Goal: Information Seeking & Learning: Learn about a topic

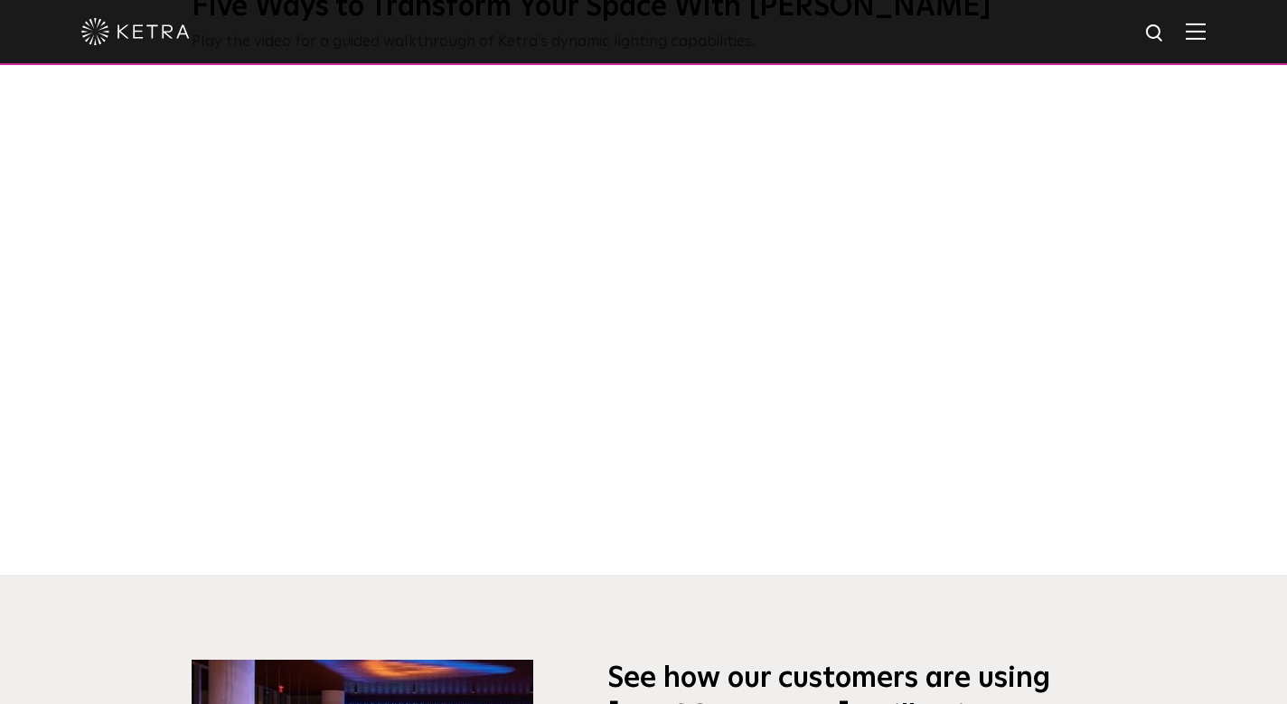
scroll to position [798, 0]
click at [148, 326] on div "Five Ways to Transform Your Space With [PERSON_NAME] Play the video for a guide…" at bounding box center [643, 267] width 1287 height 618
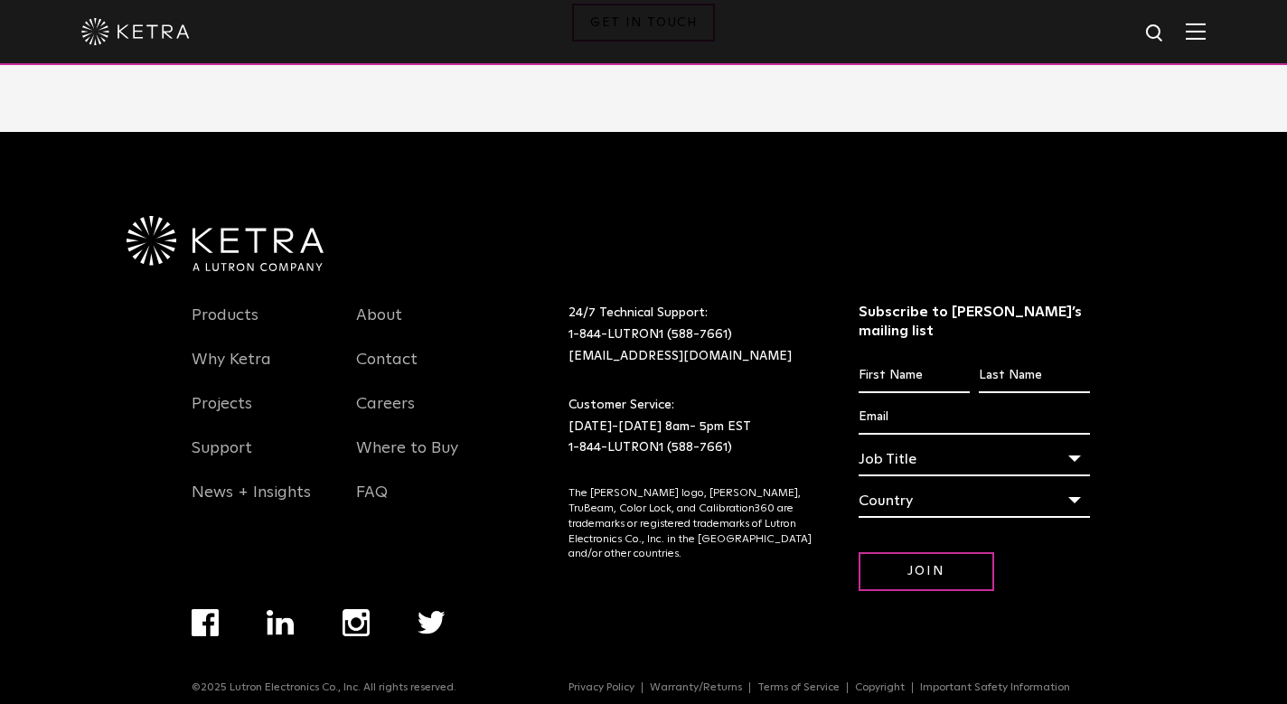
scroll to position [2289, 0]
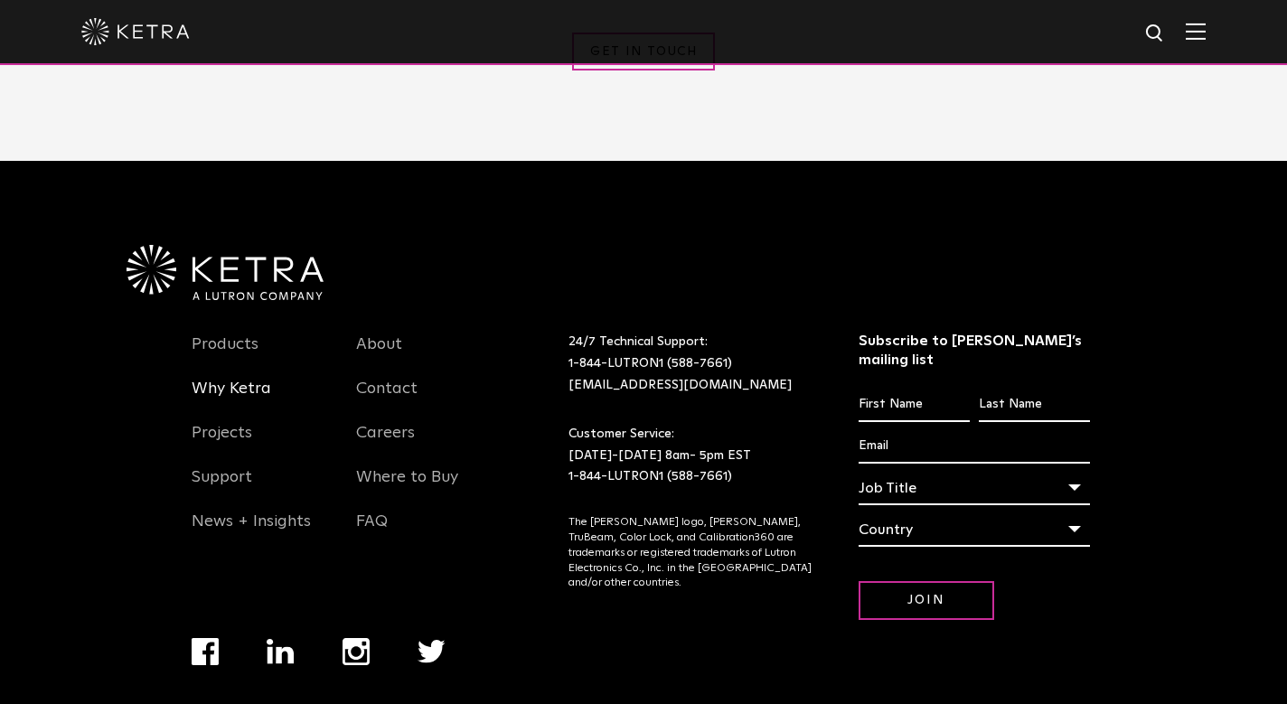
click at [257, 387] on link "Why Ketra" at bounding box center [232, 400] width 80 height 42
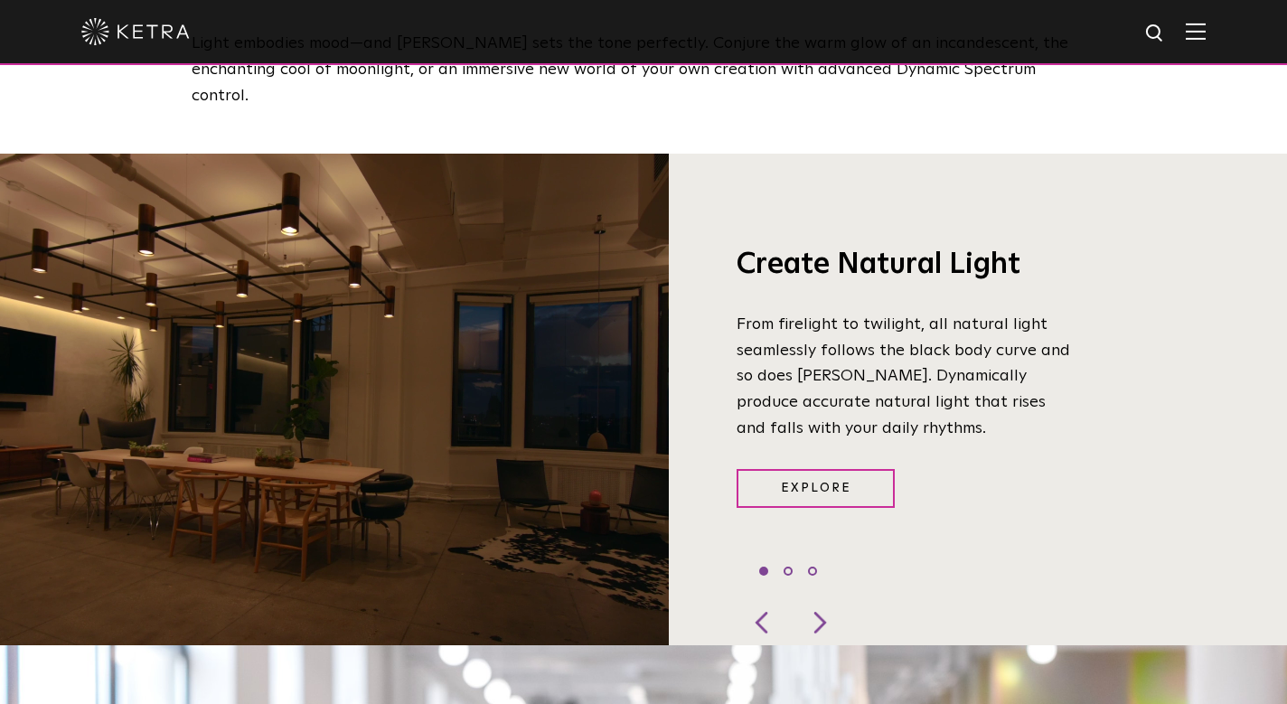
scroll to position [1411, 0]
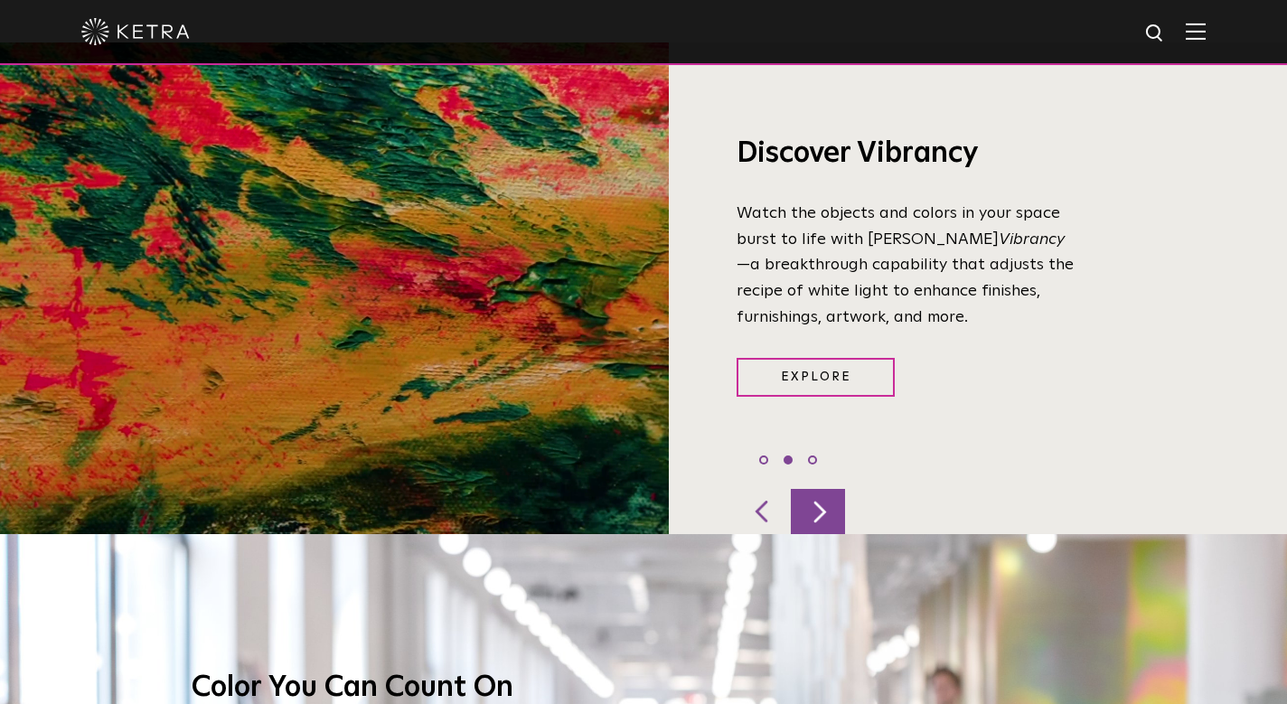
click at [810, 489] on div at bounding box center [818, 511] width 54 height 45
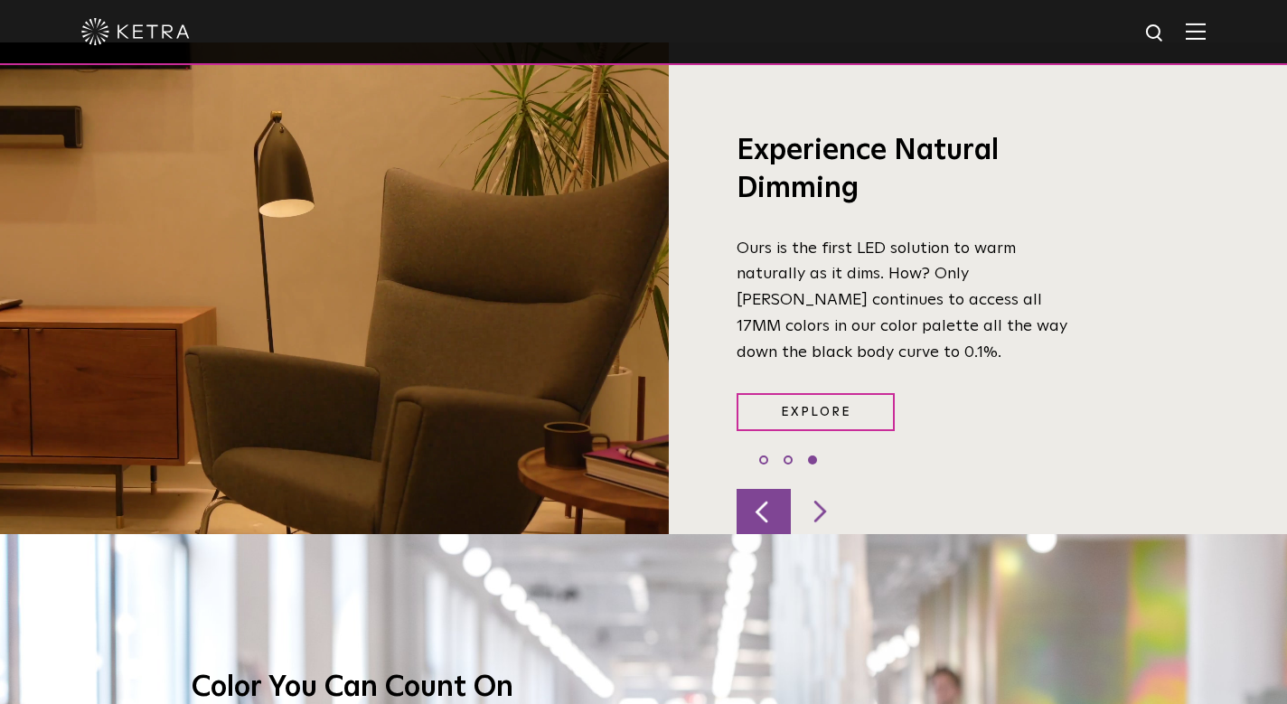
click at [775, 489] on div at bounding box center [763, 511] width 54 height 45
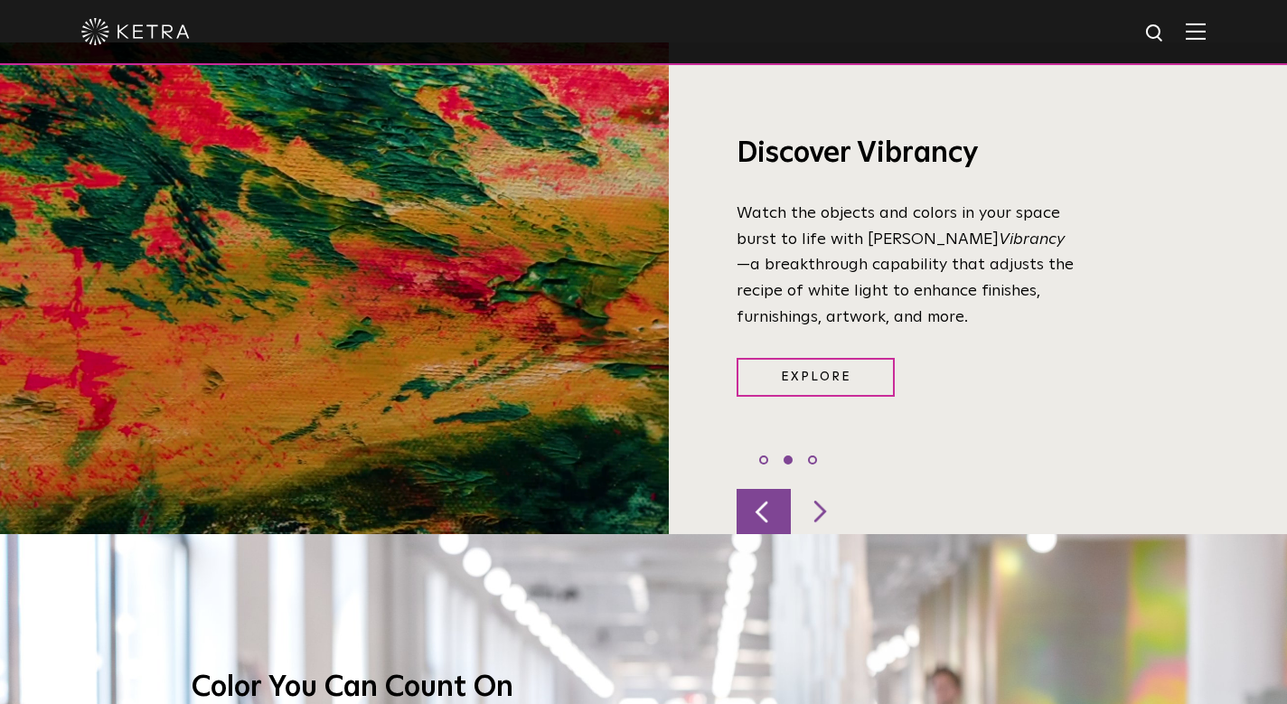
click at [775, 489] on div at bounding box center [763, 511] width 54 height 45
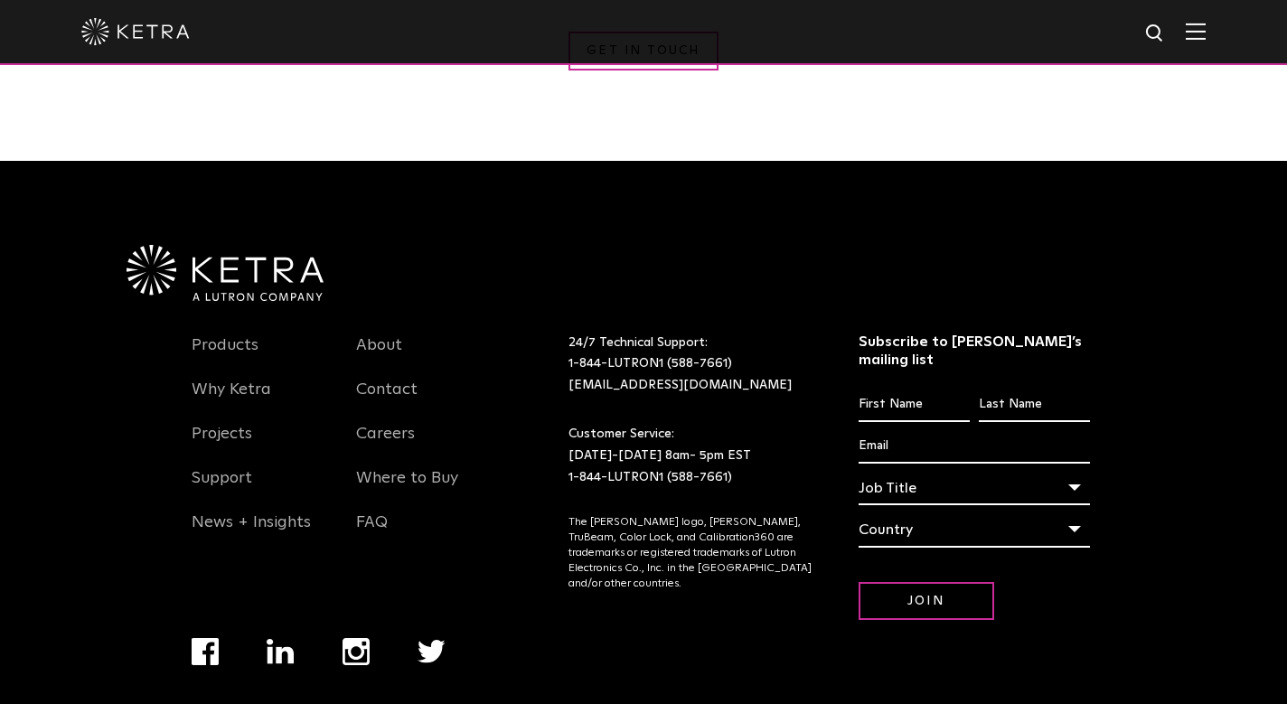
scroll to position [3392, 0]
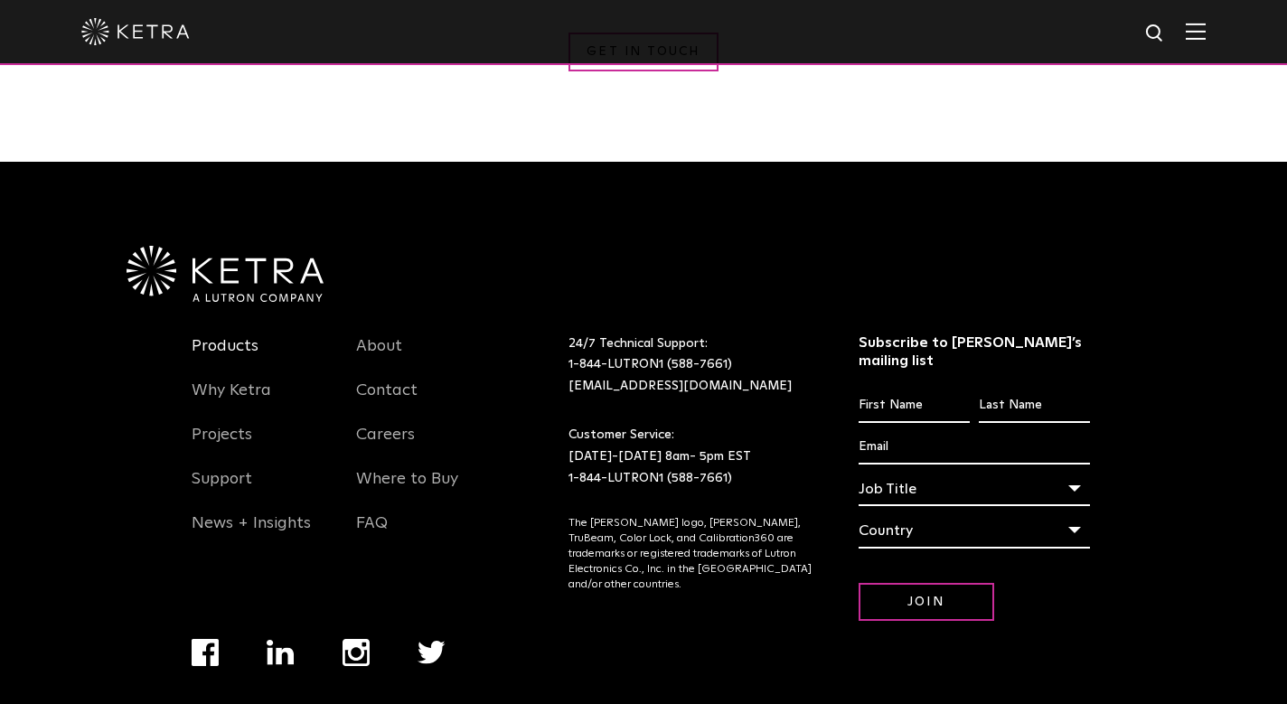
click at [229, 336] on link "Products" at bounding box center [225, 357] width 67 height 42
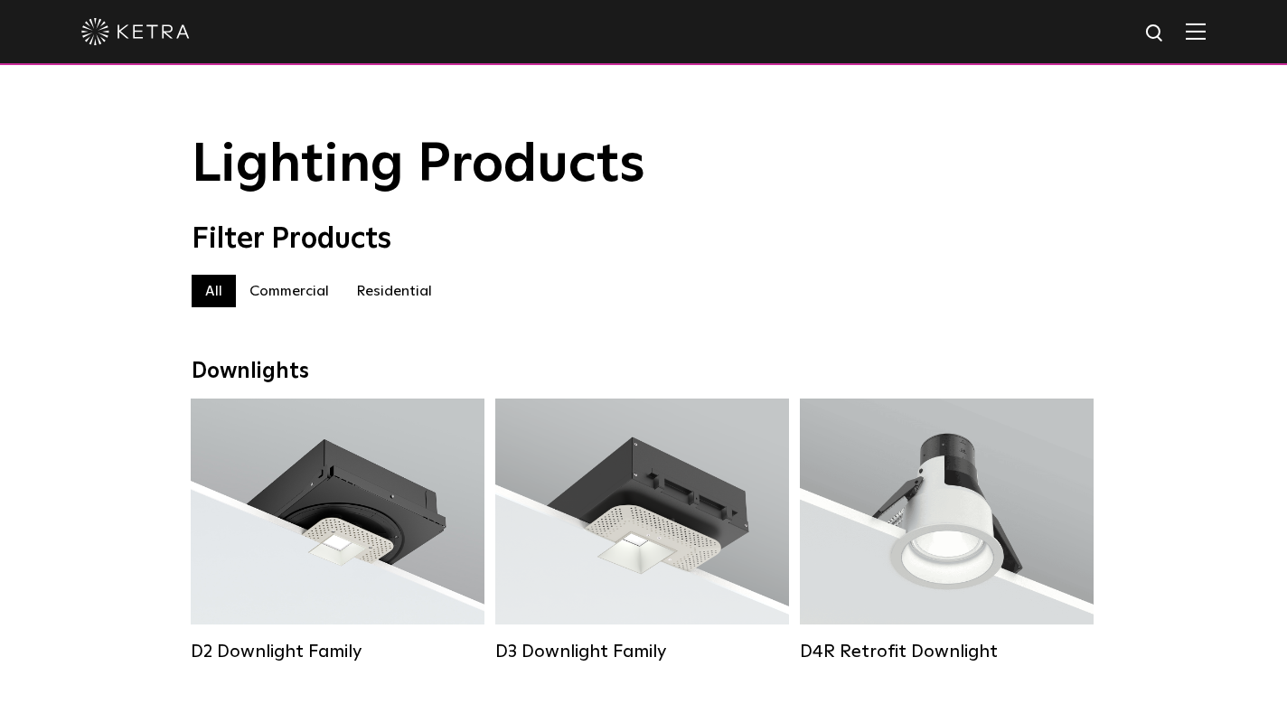
click at [317, 285] on label "Commercial" at bounding box center [289, 291] width 107 height 33
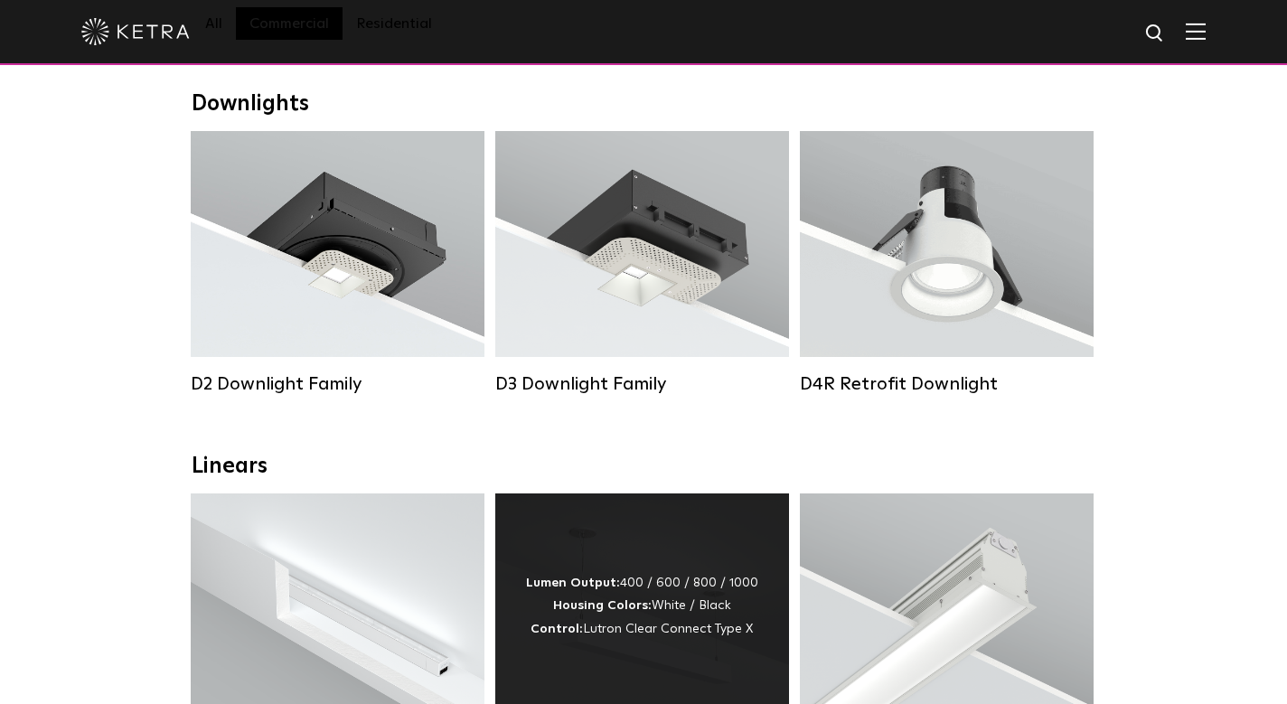
scroll to position [93, 0]
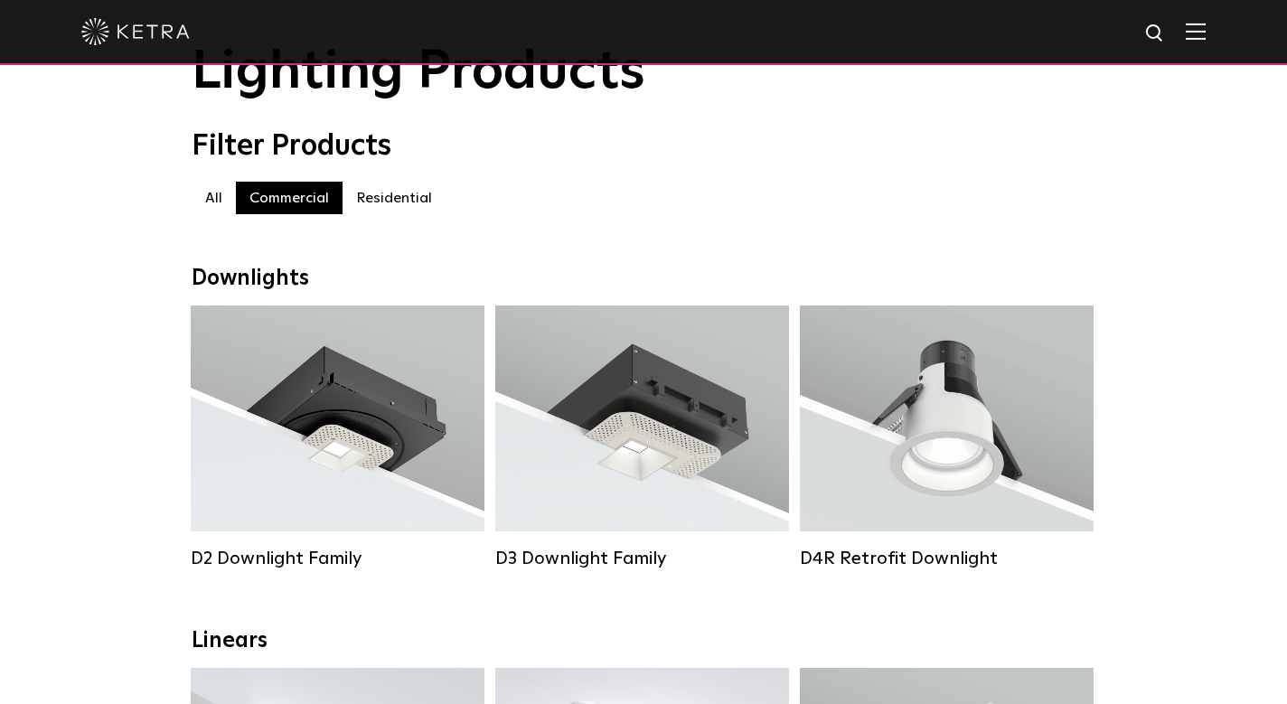
click at [403, 189] on label "Residential" at bounding box center [393, 198] width 103 height 33
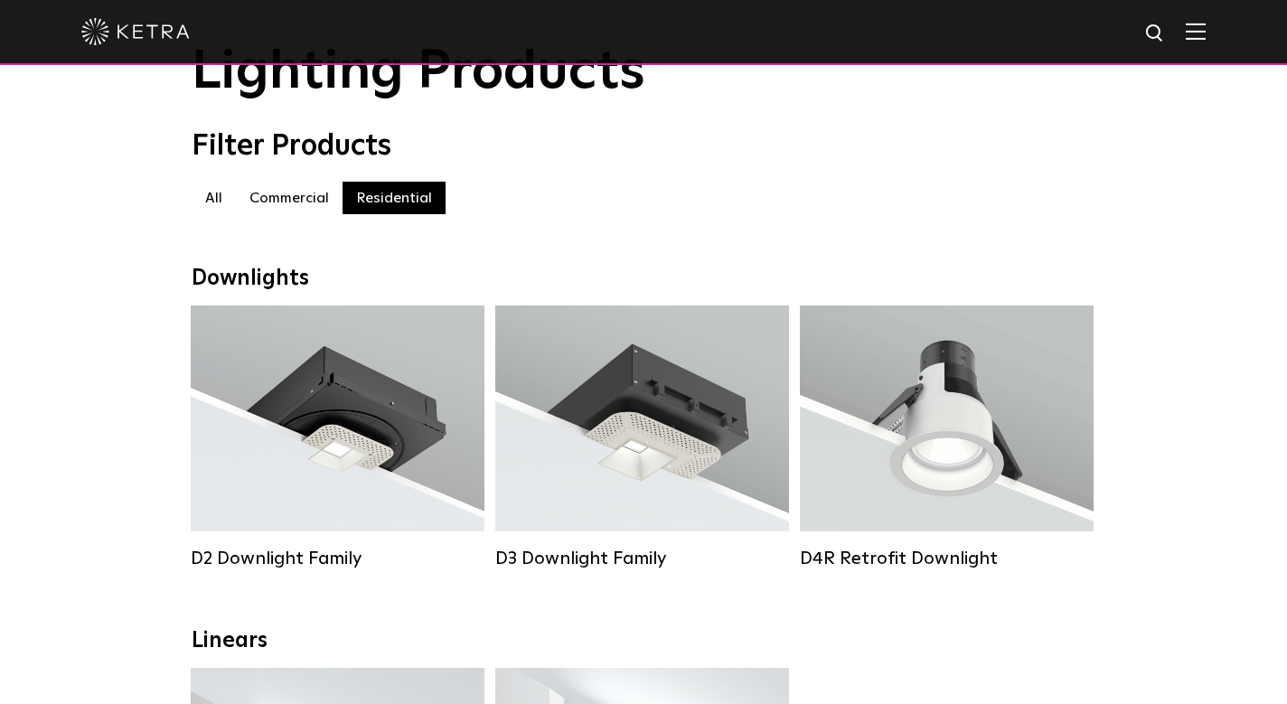
click at [405, 191] on label "Residential" at bounding box center [393, 198] width 103 height 33
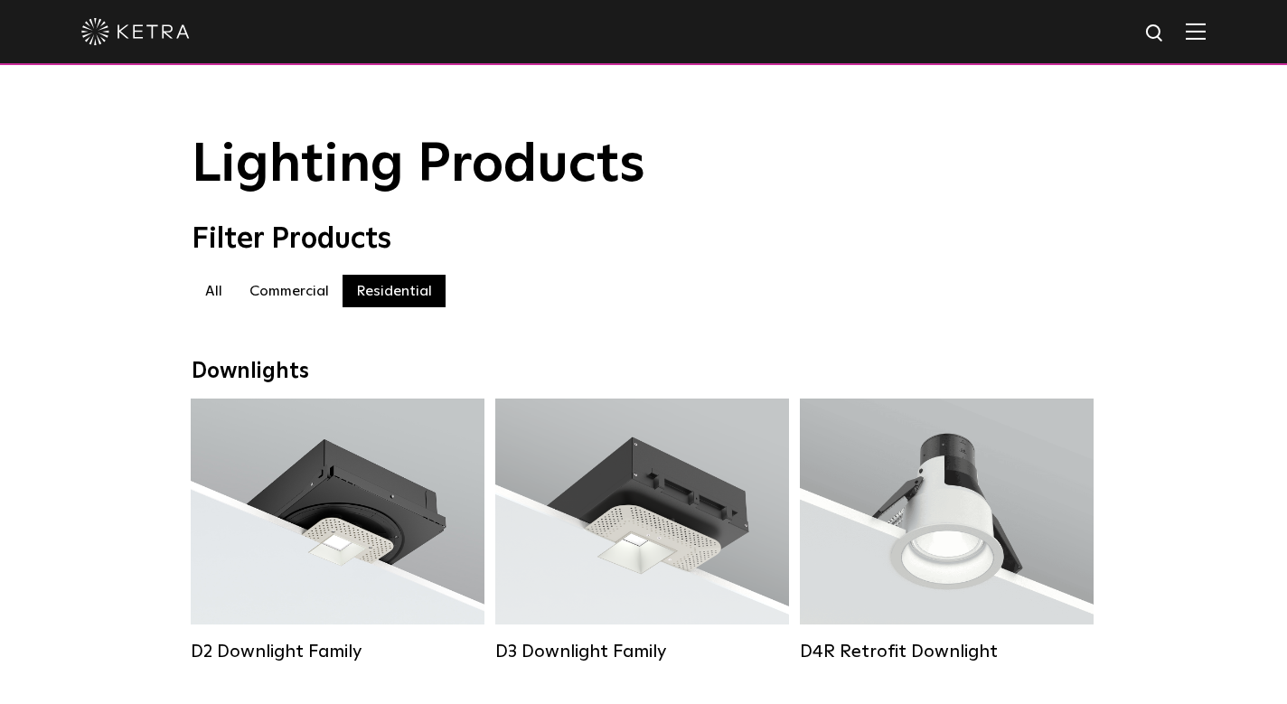
click at [306, 291] on label "Commercial" at bounding box center [289, 291] width 107 height 33
click at [572, 267] on div "Filter Products Commercial All Commercial Residential" at bounding box center [643, 273] width 903 height 103
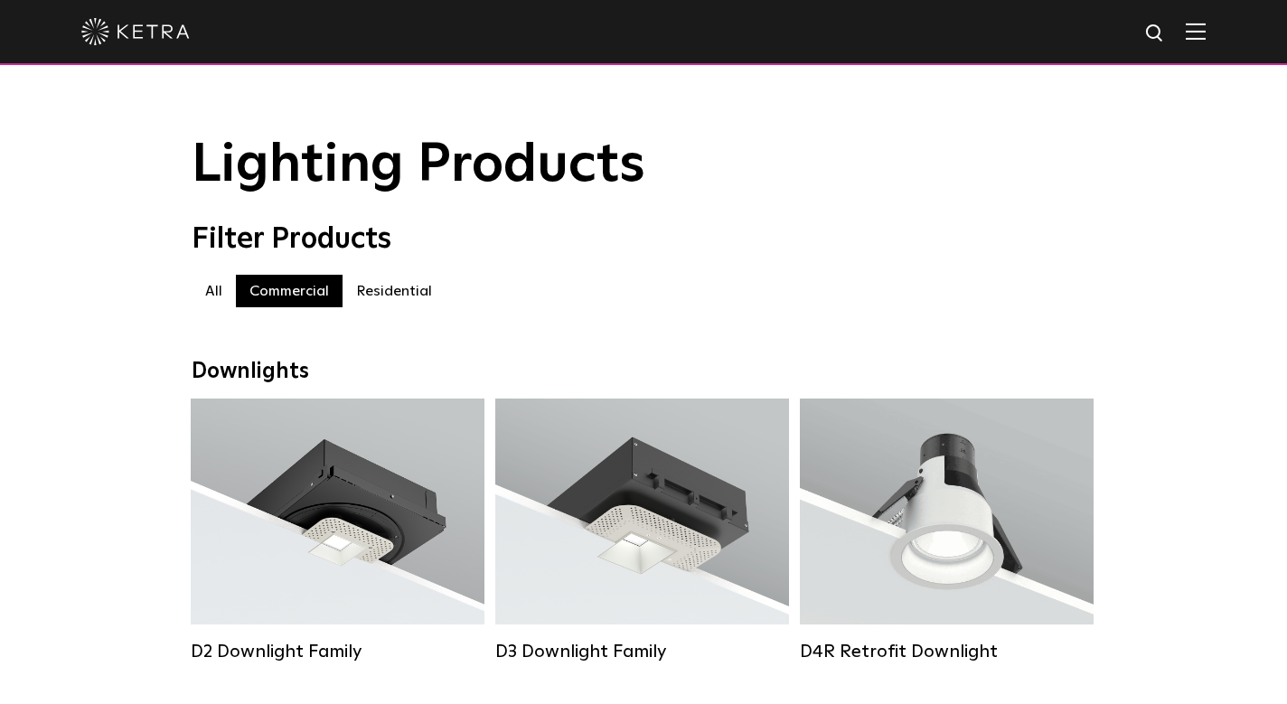
click at [388, 314] on div "Commercial All Commercial Residential" at bounding box center [643, 300] width 903 height 51
click at [388, 302] on label "Residential" at bounding box center [393, 291] width 103 height 33
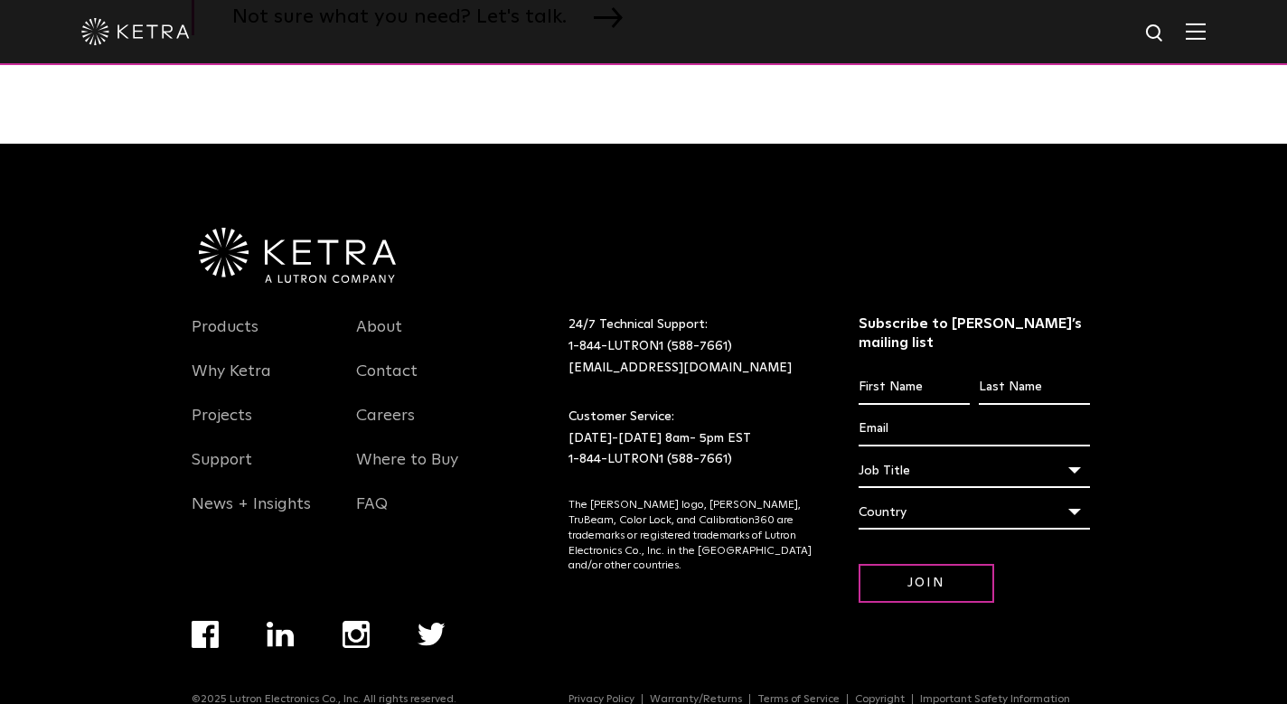
scroll to position [2897, 0]
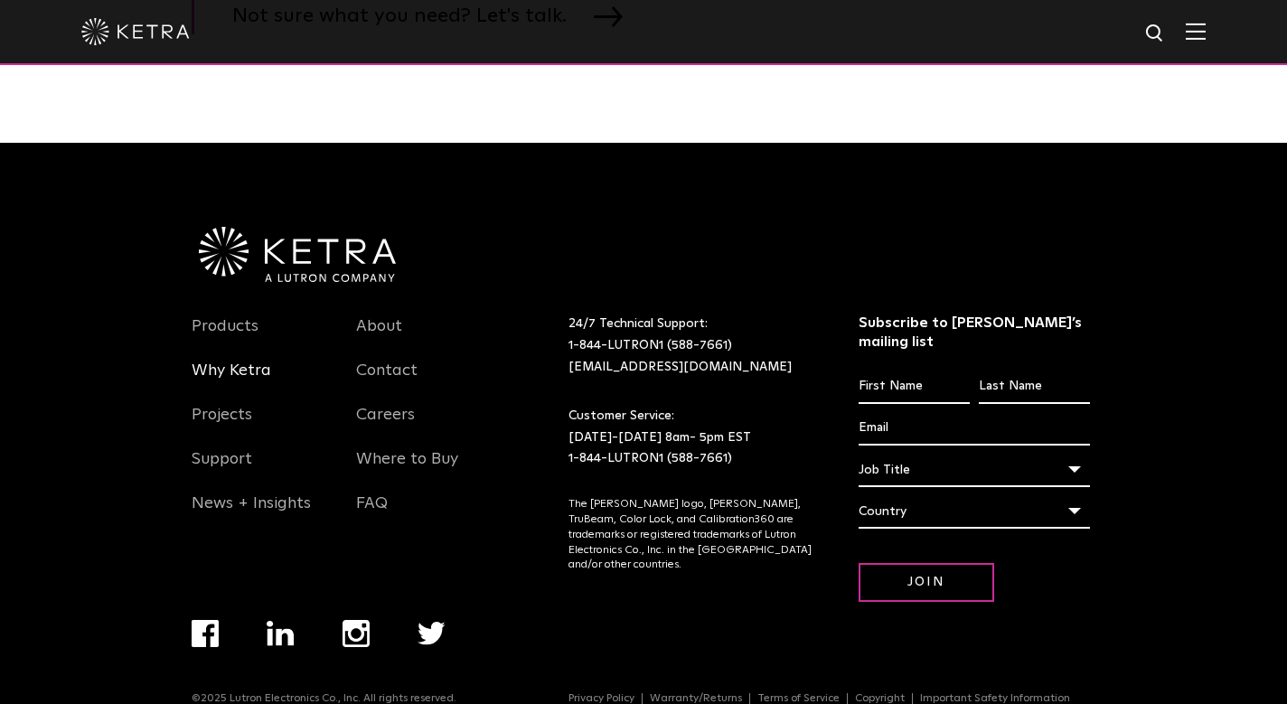
click at [244, 370] on link "Why Ketra" at bounding box center [232, 381] width 80 height 42
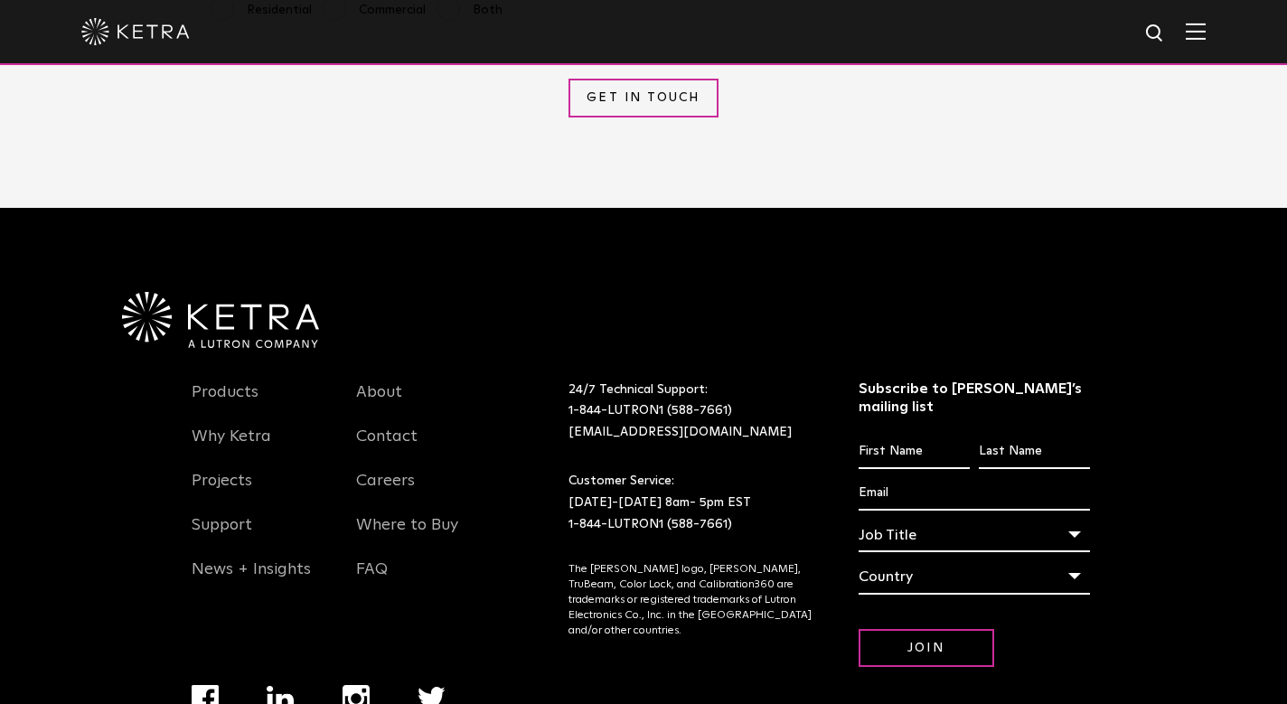
scroll to position [4173, 0]
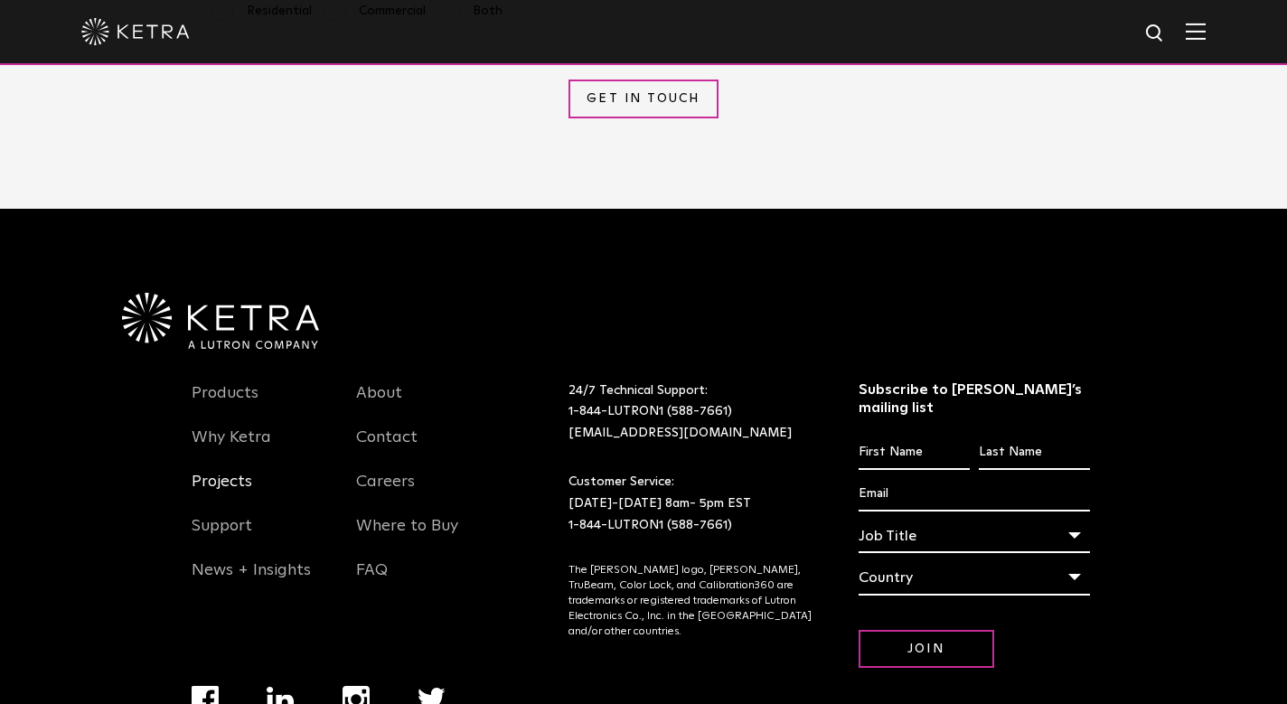
click at [234, 472] on link "Projects" at bounding box center [222, 493] width 61 height 42
